Goal: Task Accomplishment & Management: Use online tool/utility

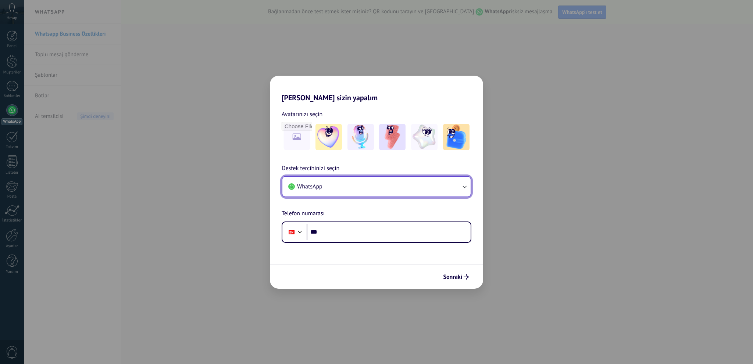
click at [363, 189] on button "WhatsApp" at bounding box center [376, 187] width 188 height 20
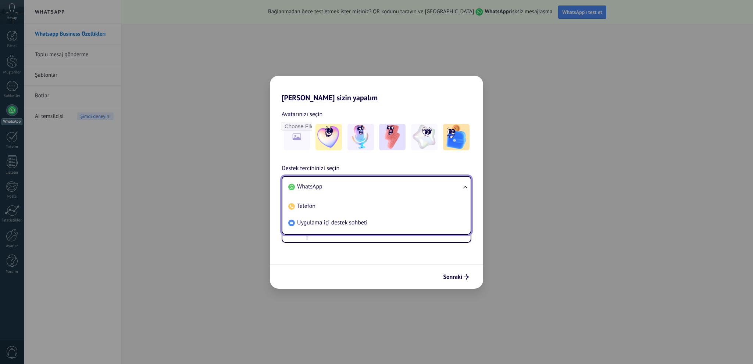
click at [366, 186] on li "WhatsApp" at bounding box center [374, 187] width 179 height 17
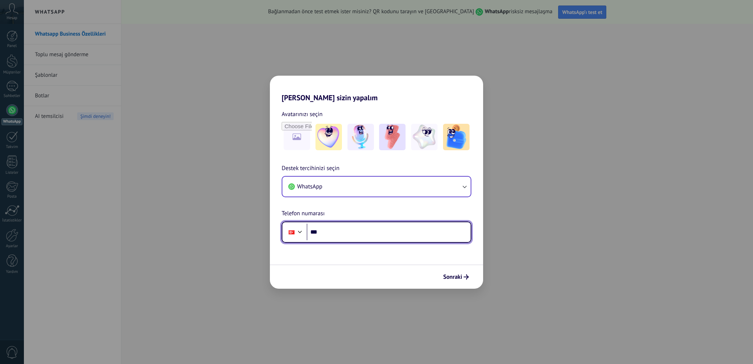
click at [357, 226] on input "***" at bounding box center [389, 232] width 164 height 17
type input "**********"
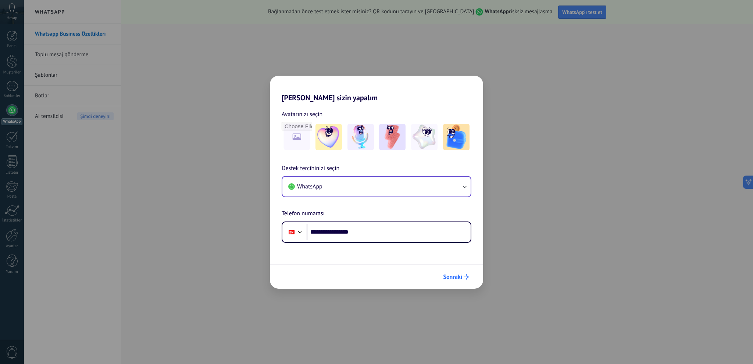
click at [450, 277] on span "Sonraki" at bounding box center [452, 277] width 19 height 5
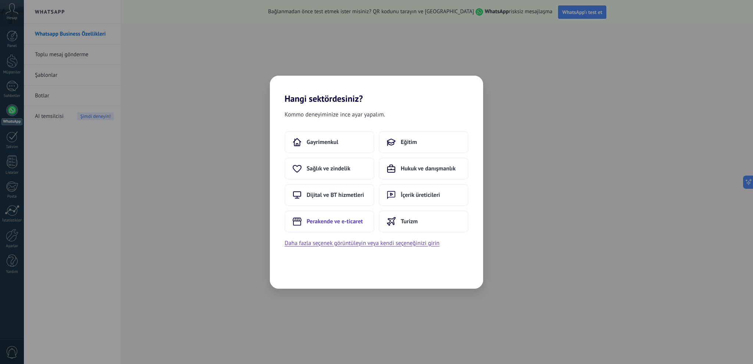
click at [354, 226] on button "Perakende ve e-ticaret" at bounding box center [330, 222] width 90 height 22
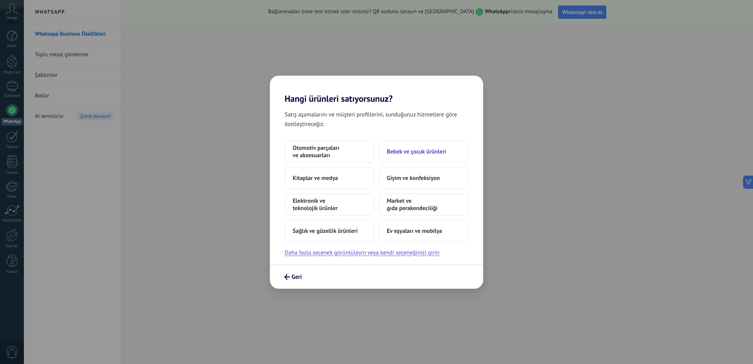
click at [438, 150] on span "Bebek ve çocuk ürünleri" at bounding box center [417, 151] width 60 height 7
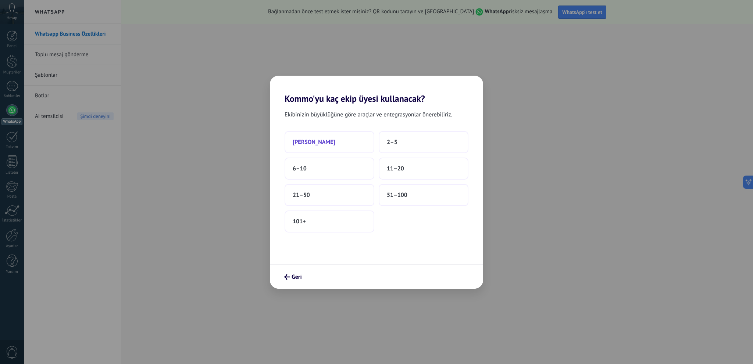
click at [315, 140] on span "[PERSON_NAME]" at bounding box center [314, 142] width 43 height 7
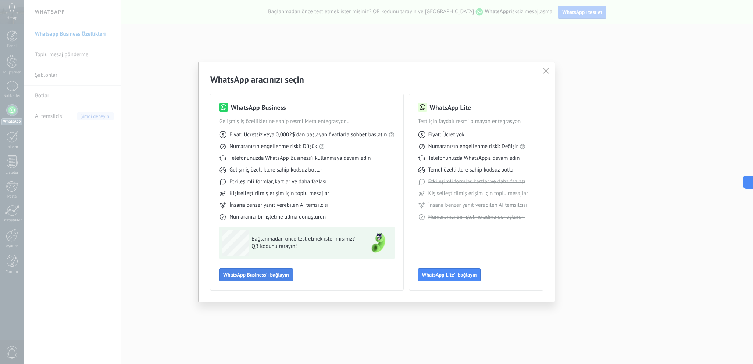
click at [270, 279] on button "WhatsApp Business'ı bağlayın" at bounding box center [256, 274] width 74 height 13
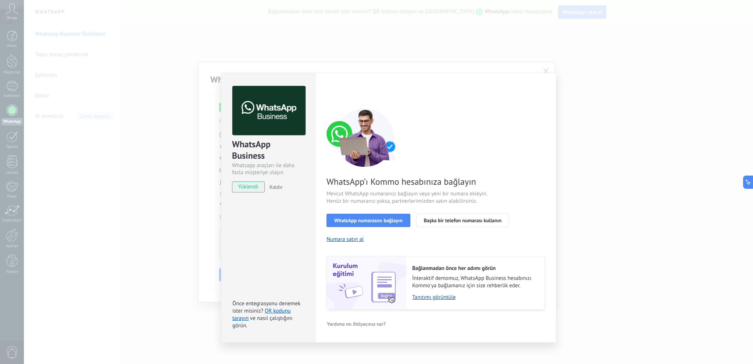
click at [247, 185] on span "yüklendi" at bounding box center [248, 187] width 32 height 11
click at [387, 221] on span "WhatsApp numarasını bağlayın" at bounding box center [368, 220] width 68 height 5
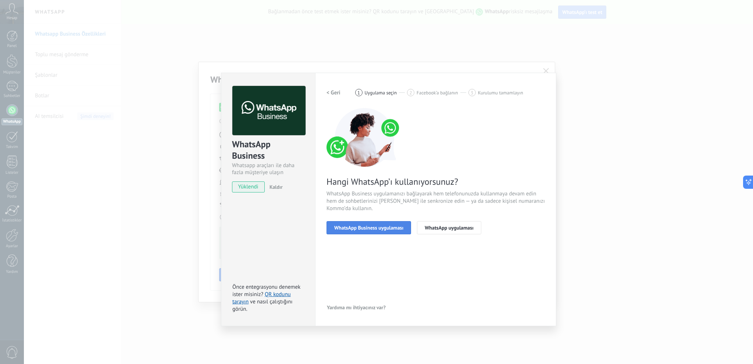
click at [390, 228] on span "WhatsApp Business uygulaması" at bounding box center [368, 227] width 69 height 5
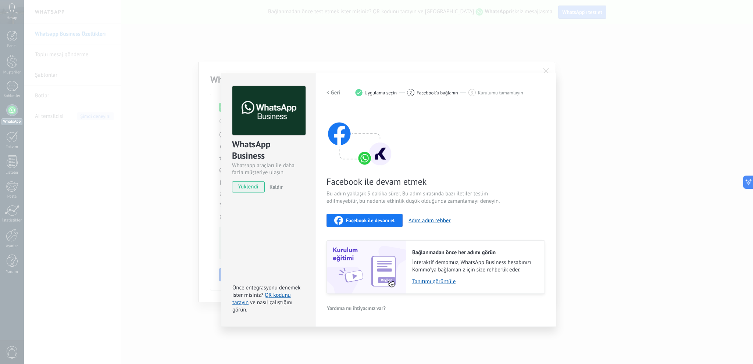
click at [392, 221] on span "Facebook ile devam et" at bounding box center [370, 220] width 49 height 5
click at [359, 220] on span "Facebook ile devam et" at bounding box center [370, 220] width 49 height 5
